Goal: Task Accomplishment & Management: Use online tool/utility

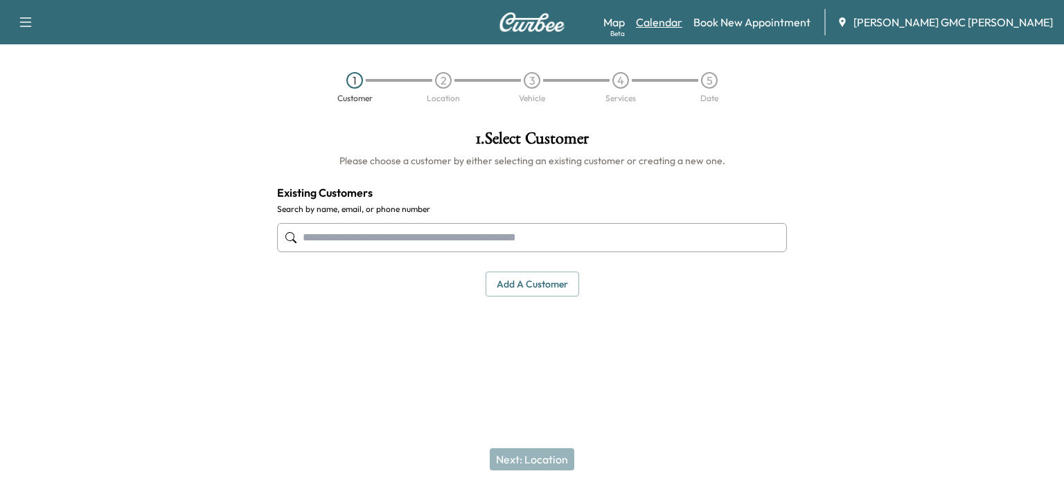
click at [682, 30] on link "Calendar" at bounding box center [659, 22] width 46 height 17
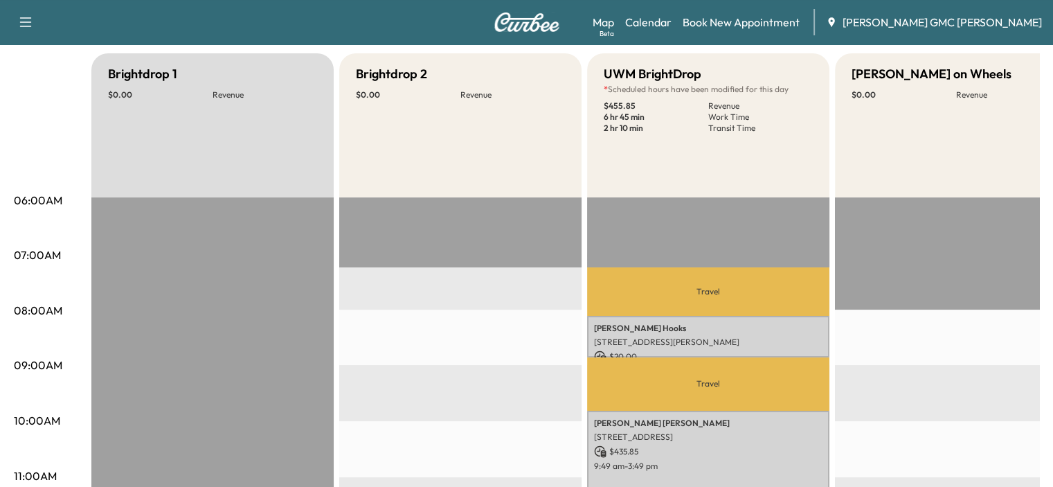
scroll to position [69, 0]
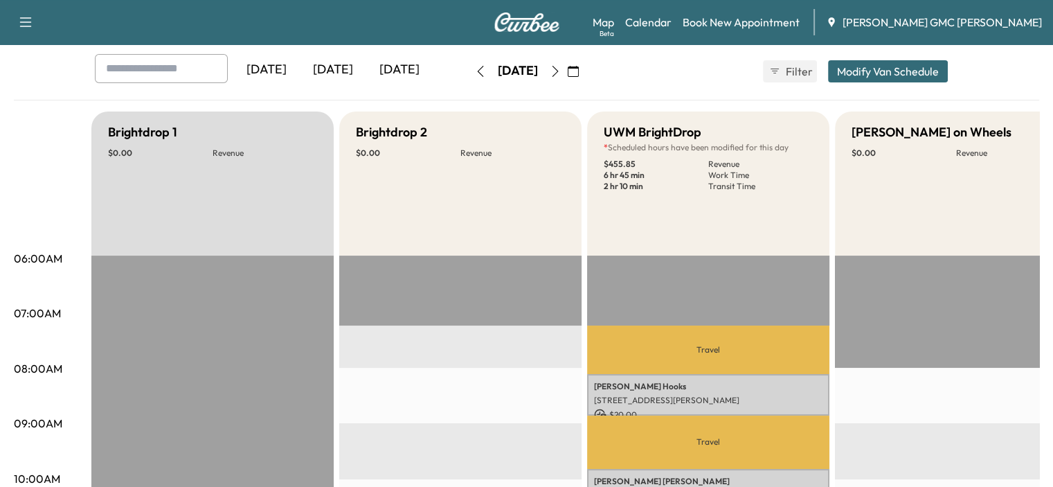
click at [585, 68] on button "button" at bounding box center [574, 71] width 24 height 22
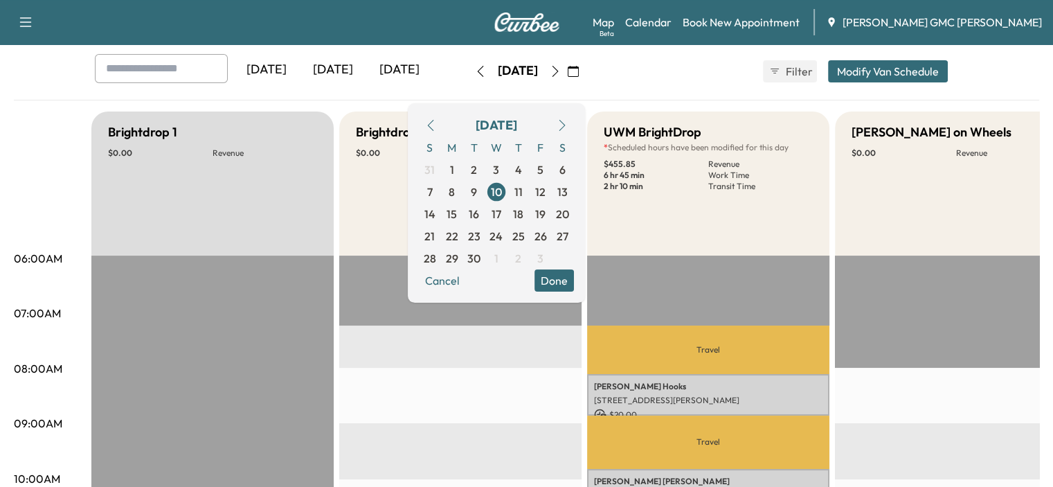
click at [561, 74] on icon "button" at bounding box center [555, 71] width 11 height 11
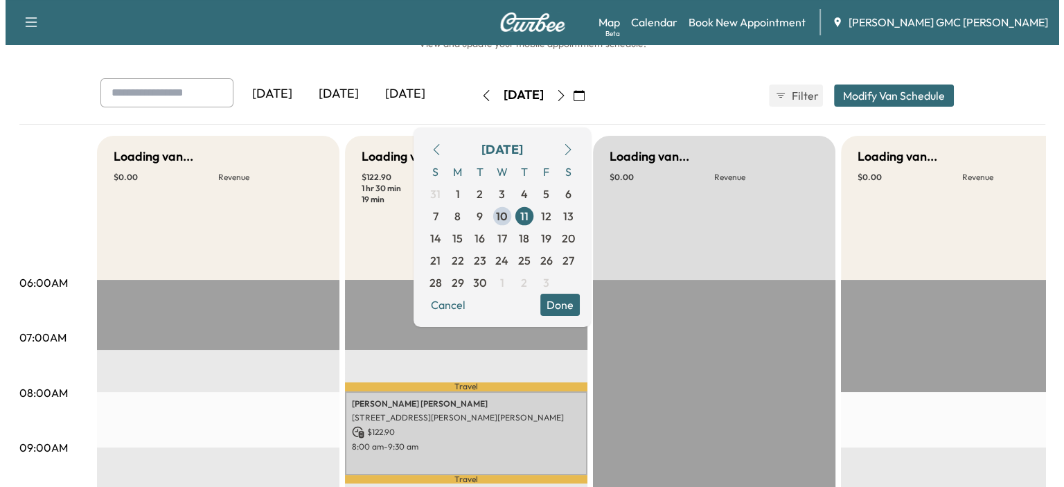
scroll to position [69, 0]
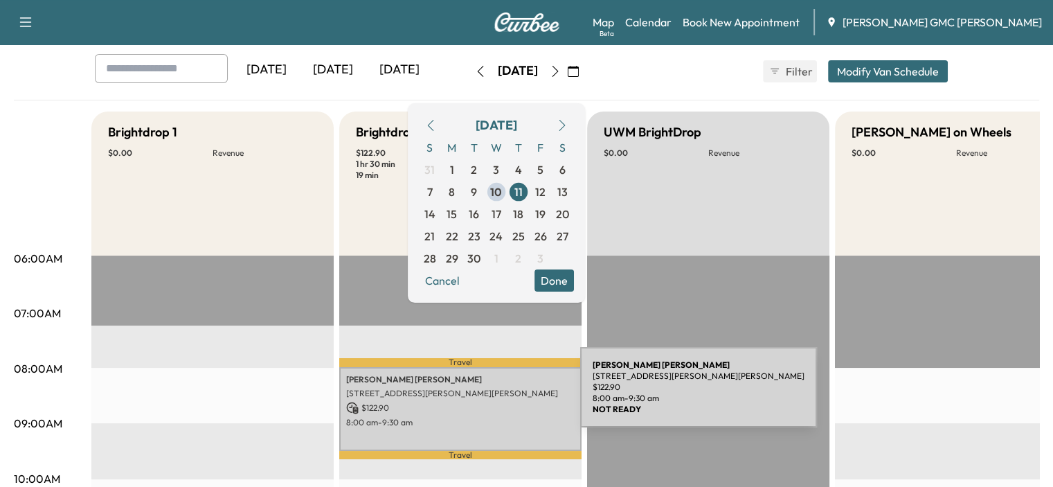
click at [477, 395] on p "[STREET_ADDRESS][PERSON_NAME][PERSON_NAME]" at bounding box center [460, 393] width 229 height 11
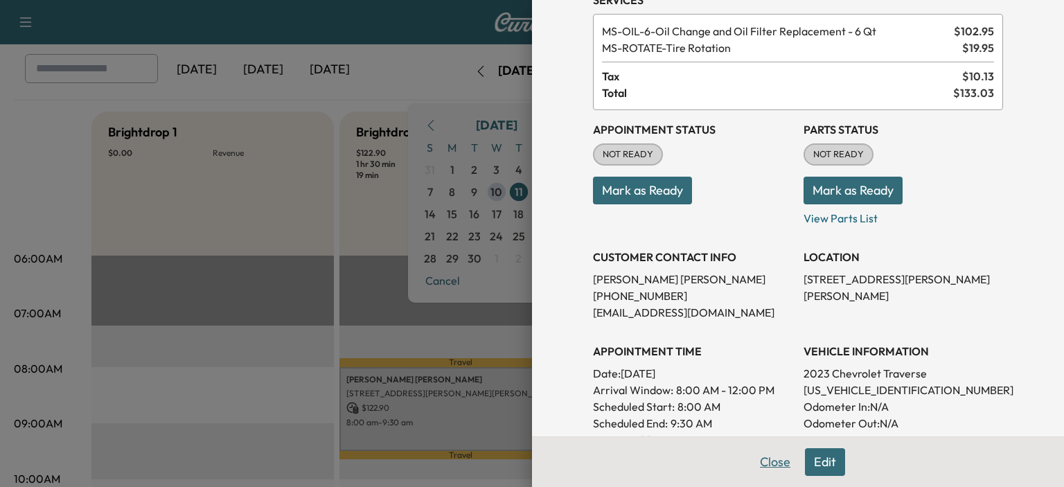
click at [762, 466] on button "Close" at bounding box center [775, 462] width 48 height 28
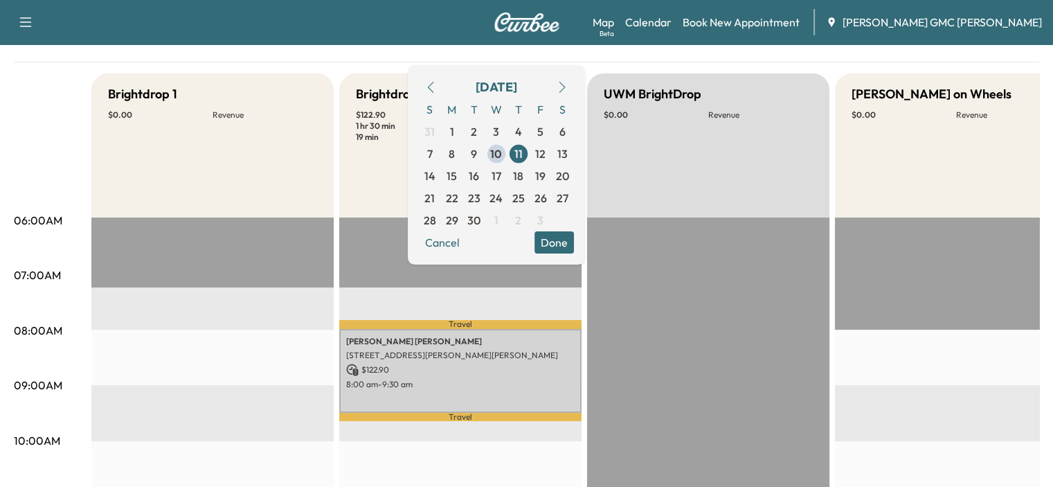
scroll to position [139, 0]
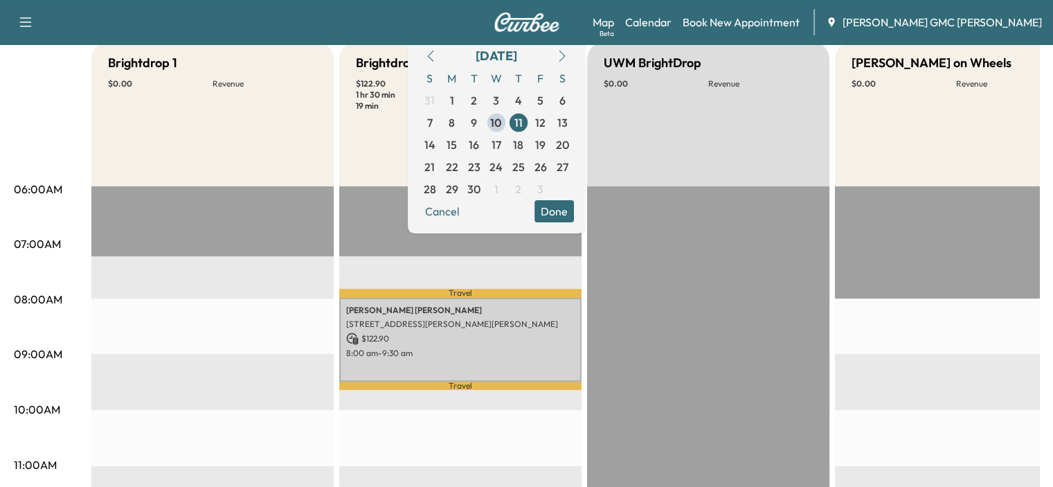
click at [574, 211] on button "Done" at bounding box center [554, 211] width 39 height 22
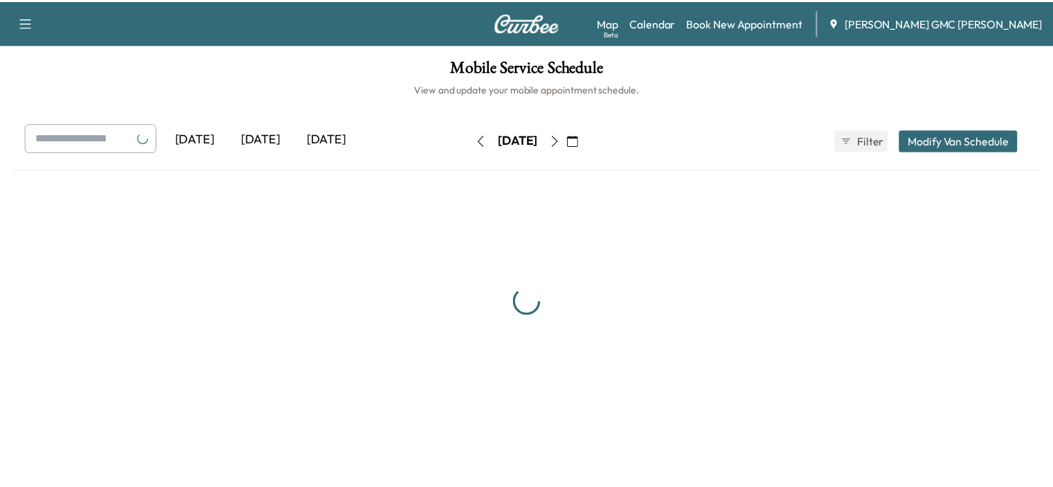
scroll to position [139, 0]
